Goal: Find specific page/section

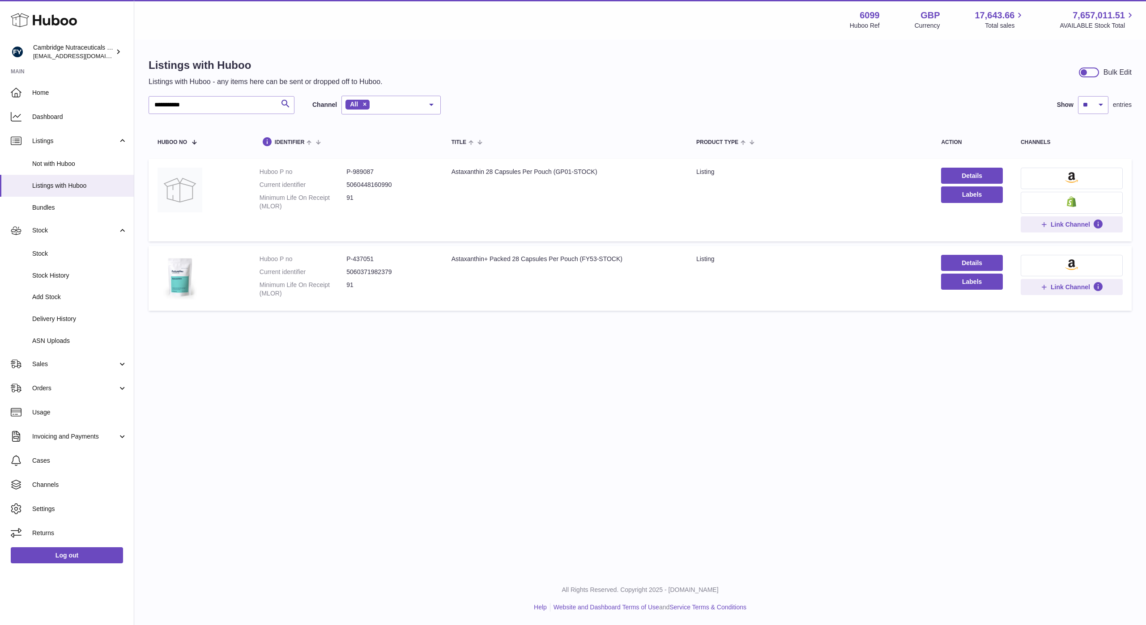
drag, startPoint x: 666, startPoint y: 370, endPoint x: 768, endPoint y: 293, distance: 127.0
click at [666, 369] on div "**********" at bounding box center [639, 286] width 1011 height 573
click at [50, 466] on link "Cases" at bounding box center [67, 461] width 134 height 24
click at [391, 210] on dd "91" at bounding box center [389, 202] width 87 height 17
drag, startPoint x: 403, startPoint y: 212, endPoint x: 252, endPoint y: 173, distance: 156.2
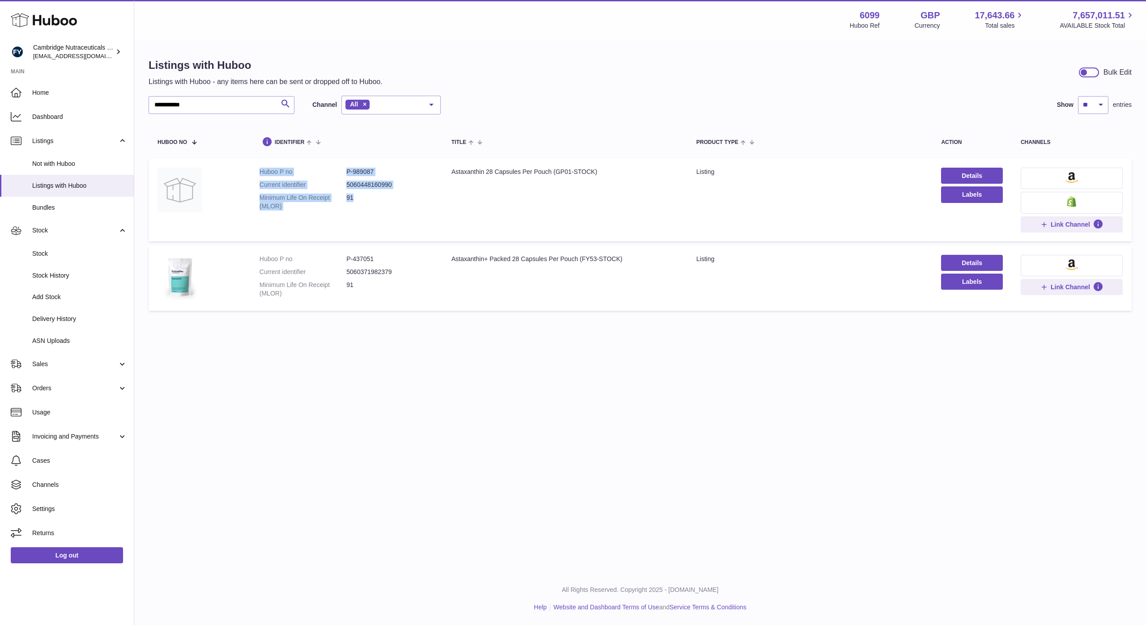
click at [252, 173] on td "Huboo P no P-989087 Current identifier 5060448160990 Minimum Life On Receipt (M…" at bounding box center [346, 200] width 192 height 83
copy dl "Huboo P no P-989087 Current identifier 5060448160990 Minimum Life On Receipt (M…"
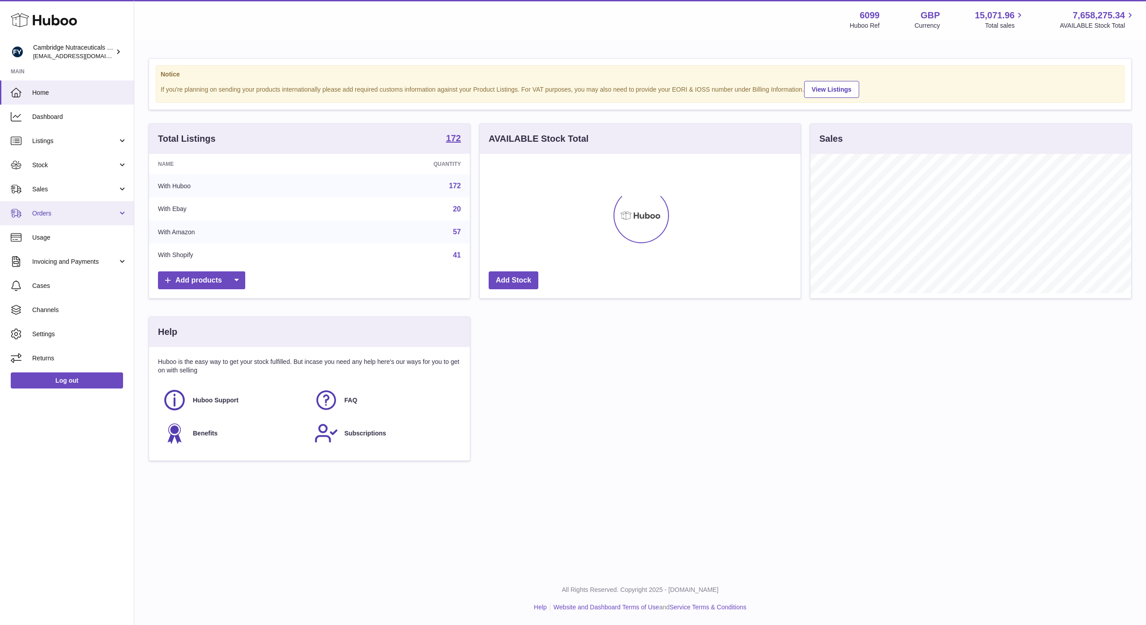
scroll to position [140, 321]
